Goal: Find contact information: Find contact information

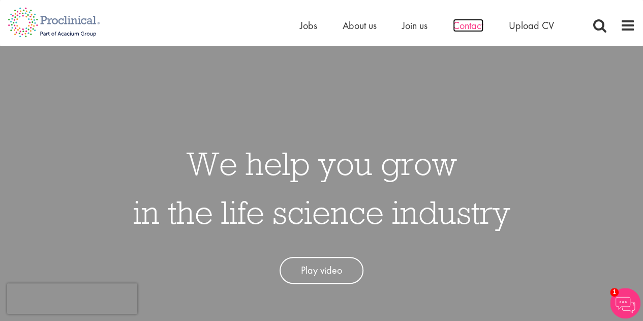
click at [463, 26] on span "Contact" at bounding box center [468, 25] width 30 height 13
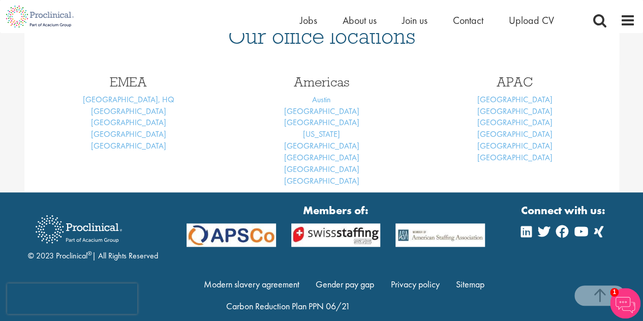
scroll to position [356, 0]
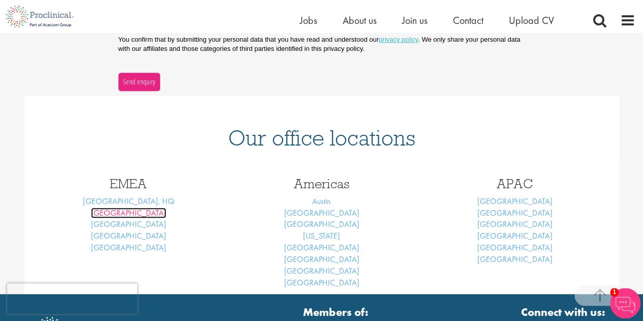
click at [124, 216] on link "Basel" at bounding box center [128, 212] width 75 height 11
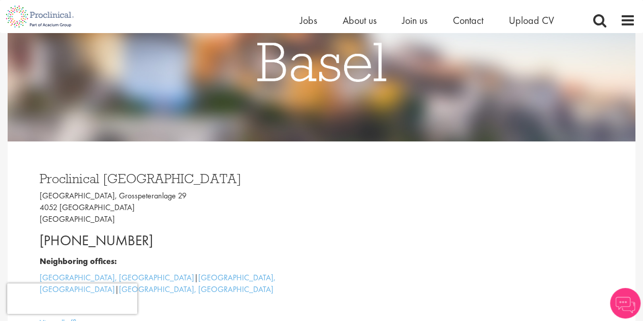
scroll to position [203, 0]
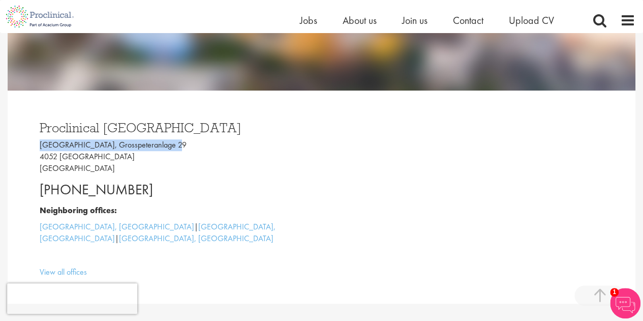
drag, startPoint x: 36, startPoint y: 144, endPoint x: 171, endPoint y: 144, distance: 135.2
click at [171, 144] on div "Proclinical Switzerland Grosspeter Tower, Grosspeteranlage 29 4052 Basel Switze…" at bounding box center [177, 197] width 290 height 172
